Goal: Task Accomplishment & Management: Complete application form

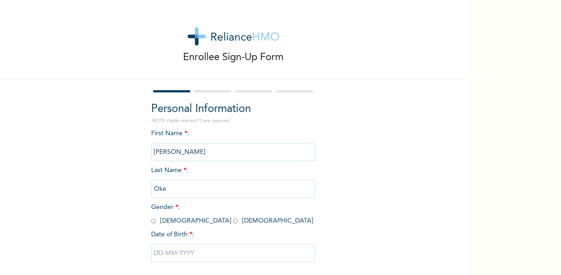
click at [180, 187] on input "Oke" at bounding box center [233, 189] width 164 height 18
drag, startPoint x: 180, startPoint y: 187, endPoint x: 155, endPoint y: 188, distance: 25.5
click at [155, 188] on input "Oke" at bounding box center [233, 189] width 164 height 18
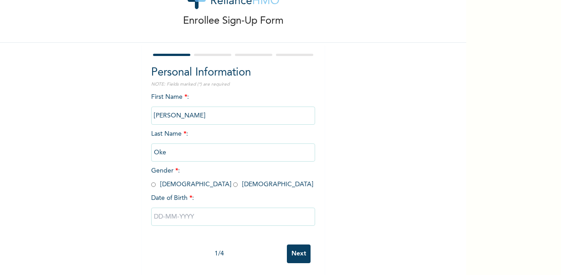
scroll to position [46, 0]
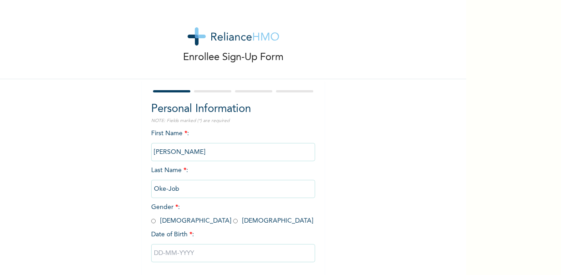
click at [233, 223] on input "radio" at bounding box center [235, 221] width 5 height 9
radio input "true"
click at [170, 257] on input "text" at bounding box center [233, 253] width 164 height 18
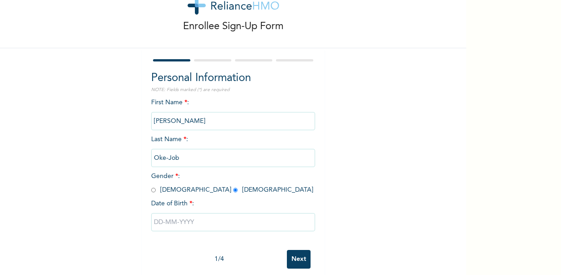
select select "8"
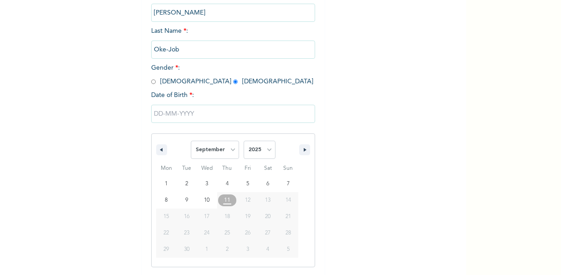
scroll to position [139, 0]
click at [267, 150] on select "2025 2024 2023 2022 2021 2020 2019 2018 2017 2016 2015 2014 2013 2012 2011 2010…" at bounding box center [260, 150] width 32 height 18
select select "1997"
click at [244, 142] on select "2025 2024 2023 2022 2021 2020 2019 2018 2017 2016 2015 2014 2013 2012 2011 2010…" at bounding box center [260, 150] width 32 height 18
click at [233, 152] on select "January February March April May June July August September October November De…" at bounding box center [215, 150] width 48 height 18
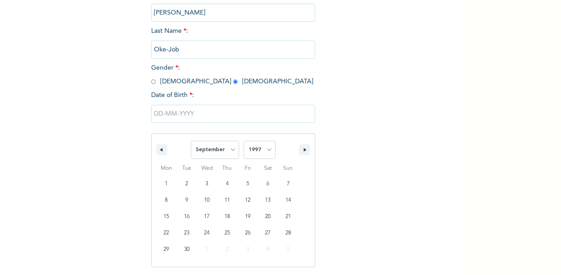
select select "4"
click at [191, 142] on select "January February March April May June July August September October November De…" at bounding box center [215, 150] width 48 height 18
type input "05/23/1997"
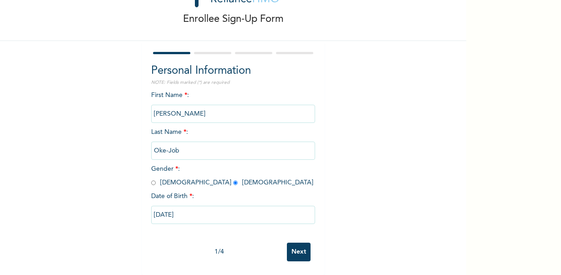
click at [289, 248] on input "Next" at bounding box center [299, 252] width 24 height 19
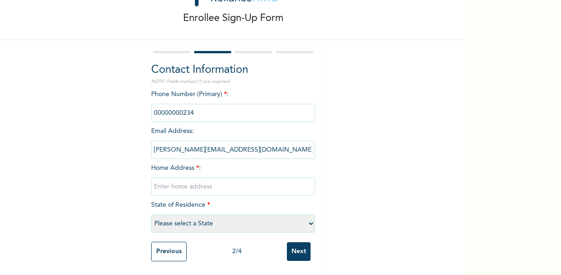
click at [185, 184] on input "text" at bounding box center [233, 187] width 164 height 18
type input "193 DR FABIAN STREET EFAB ESTATE LOKOGOMA ABUJA"
click at [188, 214] on select "Please select a State Abia Abuja (FCT) Adamawa Akwa Ibom Anambra Bauchi Bayelsa…" at bounding box center [233, 223] width 164 height 18
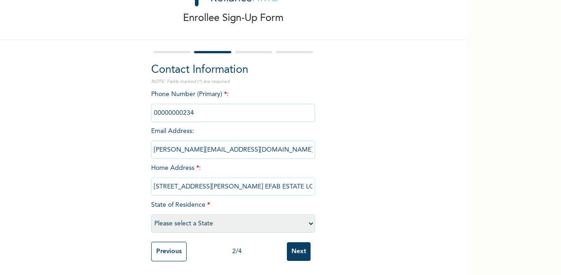
select select "15"
click at [151, 214] on select "Please select a State Abia Abuja (FCT) Adamawa Akwa Ibom Anambra Bauchi Bayelsa…" at bounding box center [233, 223] width 164 height 18
click at [295, 247] on input "Next" at bounding box center [299, 251] width 24 height 19
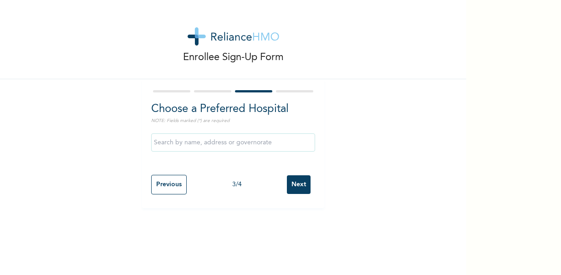
click at [165, 189] on input "Previous" at bounding box center [169, 185] width 36 height 20
select select "15"
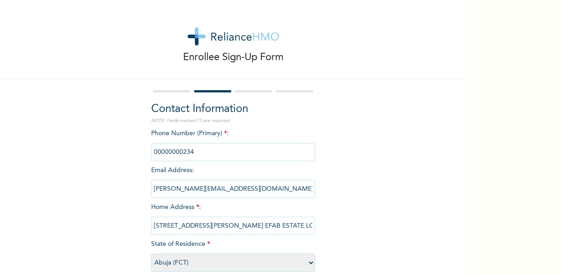
click at [201, 153] on input "phone" at bounding box center [233, 152] width 164 height 18
drag, startPoint x: 462, startPoint y: 217, endPoint x: 413, endPoint y: 215, distance: 49.2
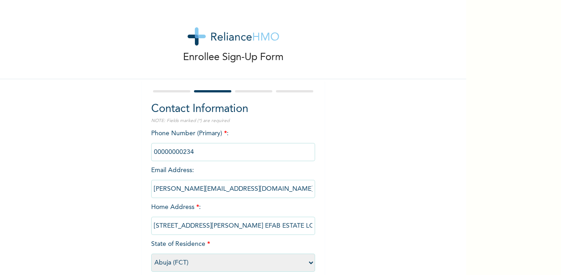
click at [413, 215] on div "Enrollee Sign-Up Form Contact Information NOTE: Fields marked (*) are required …" at bounding box center [233, 157] width 466 height 314
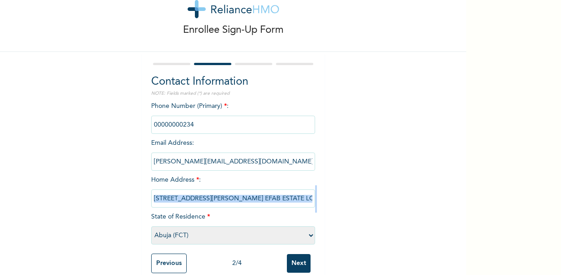
scroll to position [47, 0]
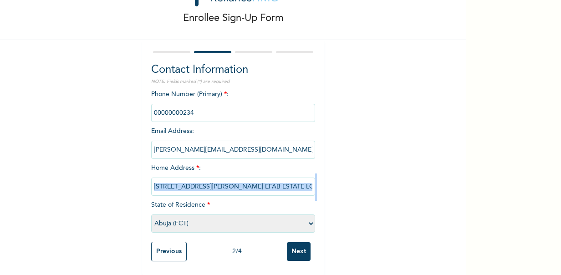
click at [292, 247] on input "Next" at bounding box center [299, 251] width 24 height 19
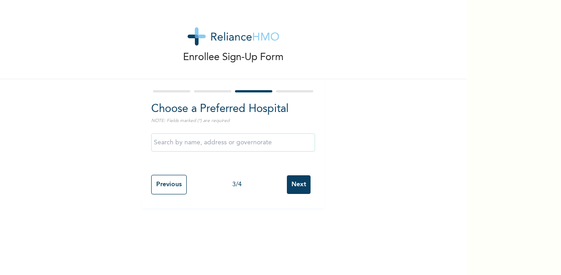
scroll to position [0, 0]
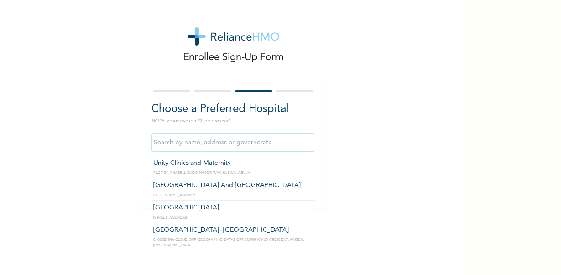
click at [228, 145] on input "text" at bounding box center [233, 142] width 164 height 18
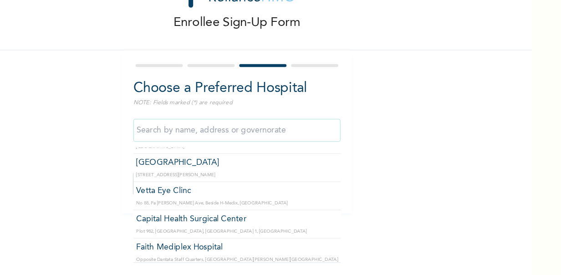
scroll to position [4469, 0]
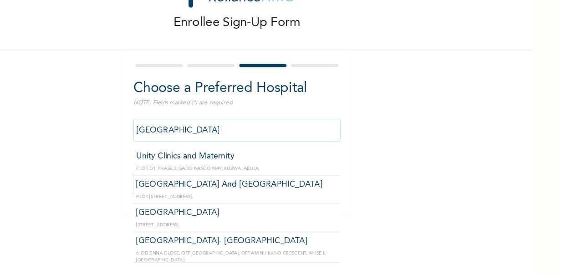
click at [243, 142] on input "Manila Prime Hospital" at bounding box center [233, 142] width 164 height 18
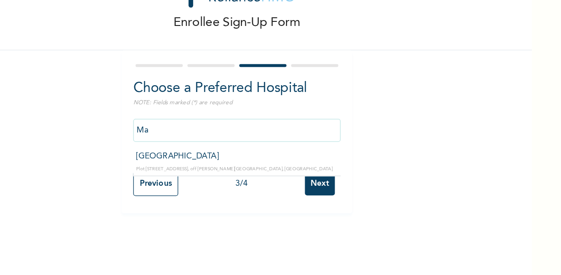
type input "M"
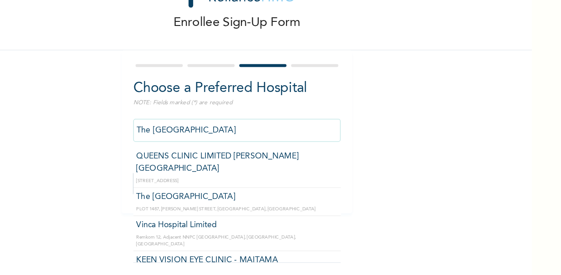
click at [231, 146] on input "The Limi Hospital" at bounding box center [233, 142] width 164 height 18
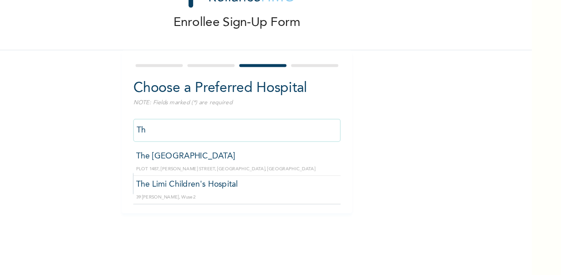
type input "T"
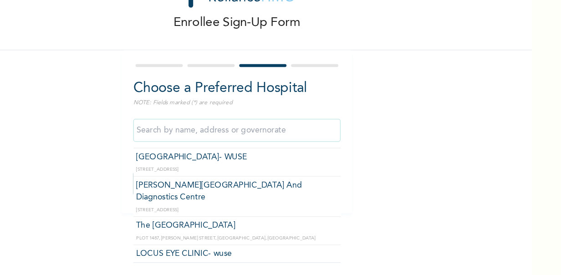
scroll to position [223, 0]
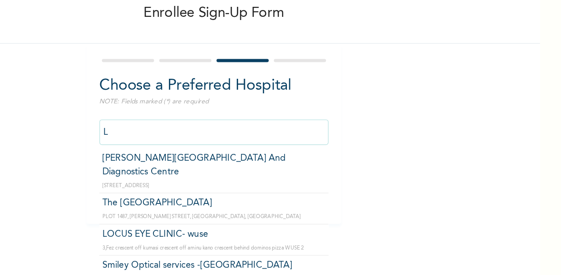
type input "The Limi Hospital"
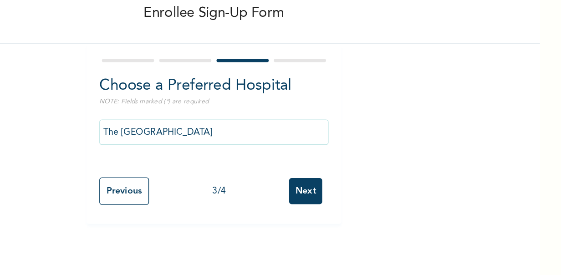
click at [300, 179] on input "Next" at bounding box center [299, 184] width 24 height 19
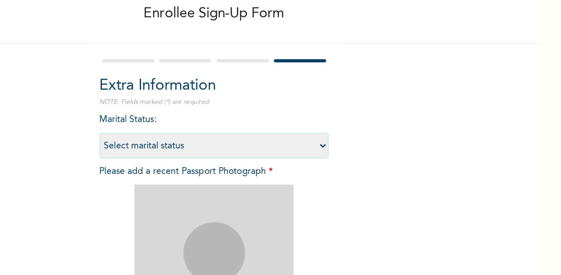
click at [309, 152] on select "Select marital status Single Married Divorced Widow/Widower" at bounding box center [233, 152] width 164 height 18
click at [341, 156] on div "Enrollee Sign-Up Form Extra Information NOTE: Fields marked (*) are required Ma…" at bounding box center [233, 196] width 466 height 392
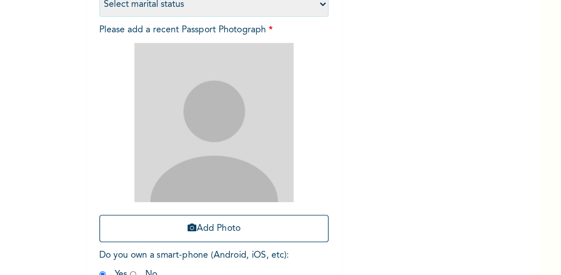
scroll to position [99, 0]
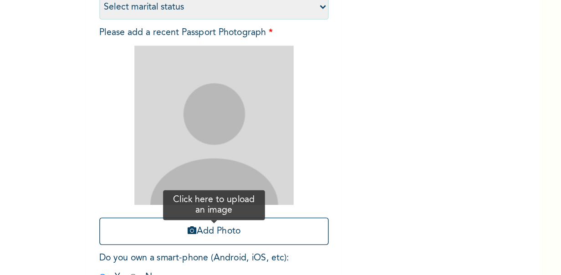
click at [232, 213] on button "Add Photo" at bounding box center [233, 214] width 164 height 20
click at [264, 216] on button "Add Photo" at bounding box center [233, 214] width 164 height 20
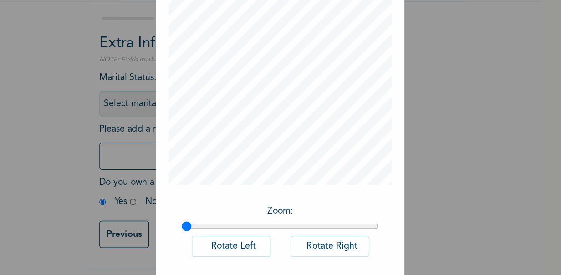
scroll to position [2, 0]
click at [462, 263] on div "× Add Picture Zoom : Rotate Left Rotate Right DONE" at bounding box center [280, 137] width 561 height 275
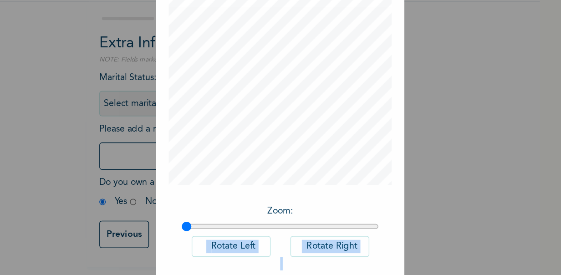
click at [462, 263] on div "× Add Picture Zoom : Rotate Left Rotate Right DONE" at bounding box center [280, 137] width 561 height 275
drag, startPoint x: 462, startPoint y: 263, endPoint x: 360, endPoint y: 255, distance: 102.3
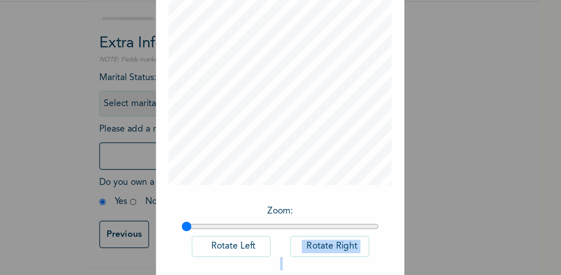
click at [360, 255] on div "× Add Picture Zoom : Rotate Left Rotate Right DONE" at bounding box center [280, 137] width 561 height 275
drag, startPoint x: 360, startPoint y: 255, endPoint x: 393, endPoint y: 181, distance: 81.1
click at [393, 181] on div "× Add Picture Zoom : Rotate Left Rotate Right DONE" at bounding box center [280, 137] width 561 height 275
click at [325, 255] on button "Rotate Right" at bounding box center [316, 254] width 56 height 15
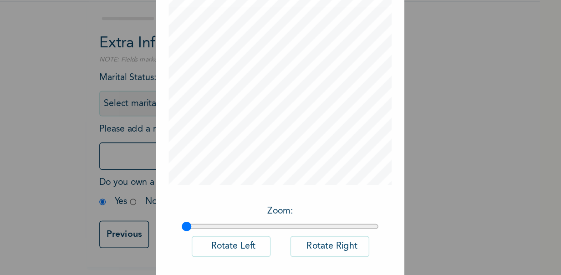
click at [325, 255] on button "Rotate Right" at bounding box center [316, 254] width 56 height 15
click at [465, 251] on div "× Add Picture Zoom : Rotate Left Rotate Right DONE" at bounding box center [280, 137] width 561 height 275
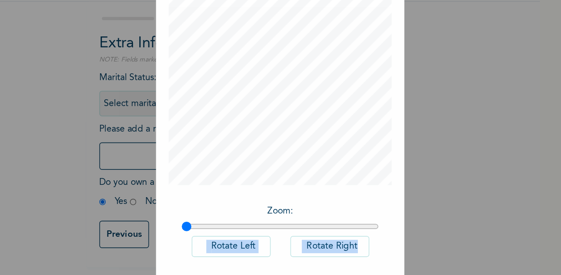
click at [465, 251] on div "× Add Picture Zoom : Rotate Left Rotate Right DONE" at bounding box center [280, 137] width 561 height 275
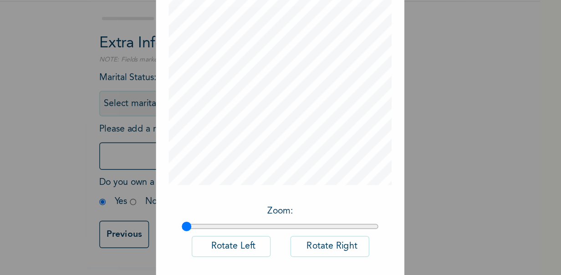
drag, startPoint x: 194, startPoint y: 240, endPoint x: 208, endPoint y: 239, distance: 13.7
click at [208, 239] on div "× Add Picture Zoom : Rotate Left Rotate Right DONE" at bounding box center [280, 137] width 561 height 275
drag, startPoint x: 212, startPoint y: 239, endPoint x: 220, endPoint y: 240, distance: 7.8
click at [220, 240] on input "range" at bounding box center [280, 239] width 141 height 7
click at [349, 230] on div "Zoom : Rotate Left Rotate Right" at bounding box center [280, 248] width 159 height 56
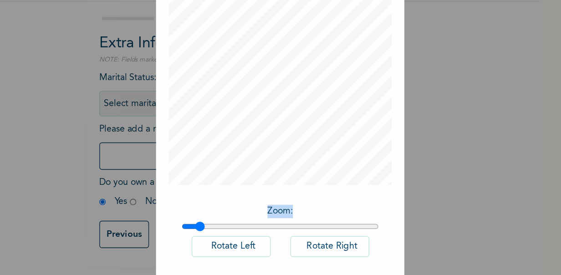
click at [349, 230] on div "Zoom : Rotate Left Rotate Right" at bounding box center [280, 248] width 159 height 56
drag, startPoint x: 349, startPoint y: 230, endPoint x: 368, endPoint y: 260, distance: 35.6
click at [368, 260] on div "× Add Picture Zoom : Rotate Left Rotate Right DONE" at bounding box center [280, 137] width 561 height 275
drag, startPoint x: 368, startPoint y: 260, endPoint x: 396, endPoint y: 244, distance: 31.6
click at [396, 244] on div "× Add Picture Zoom : Rotate Left Rotate Right DONE" at bounding box center [280, 137] width 561 height 275
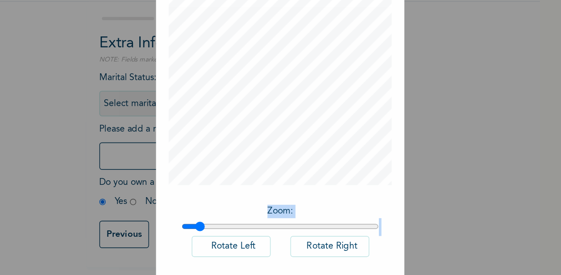
click at [396, 244] on div "× Add Picture Zoom : Rotate Left Rotate Right DONE" at bounding box center [280, 137] width 561 height 275
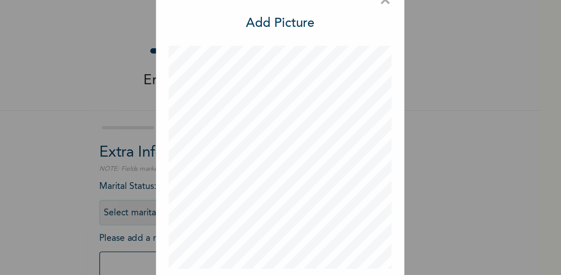
scroll to position [42, 0]
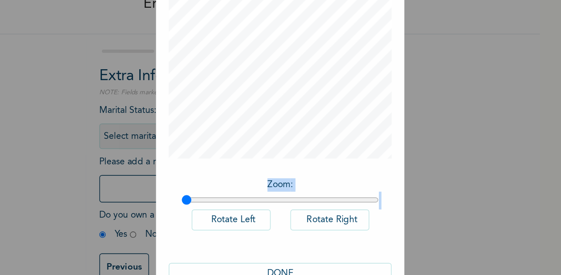
type input "1"
click at [210, 196] on input "range" at bounding box center [280, 197] width 141 height 7
click at [316, 248] on button "DONE" at bounding box center [280, 250] width 159 height 15
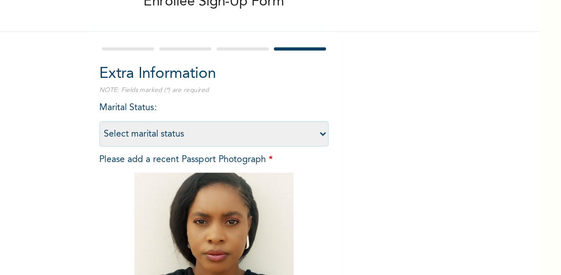
click at [307, 151] on select "Select marital status Single Married Divorced Widow/Widower" at bounding box center [233, 150] width 164 height 18
select select "1"
click at [151, 141] on select "Select marital status Single Married Divorced Widow/Widower" at bounding box center [233, 150] width 164 height 18
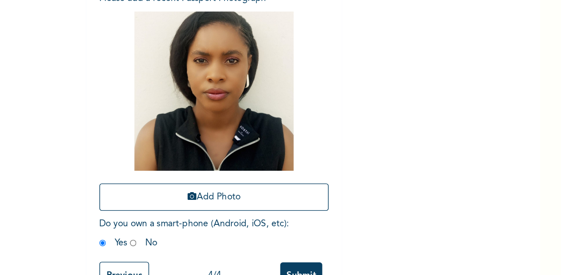
scroll to position [125, 0]
click at [301, 242] on input "Submit" at bounding box center [295, 251] width 30 height 19
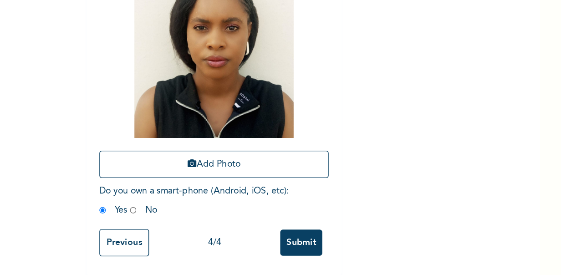
scroll to position [0, 0]
